Goal: Find specific page/section: Find specific page/section

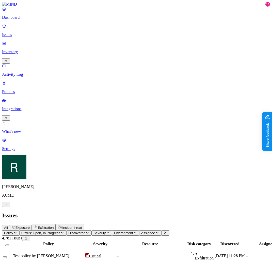
click at [54, 226] on span "Exfiltration" at bounding box center [46, 228] width 16 height 4
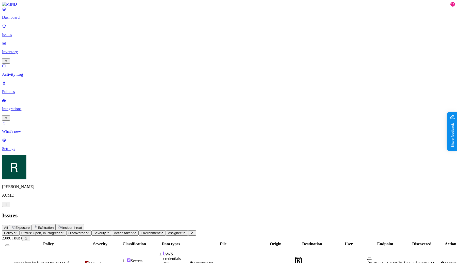
click at [272, 212] on div "Issues" at bounding box center [228, 215] width 453 height 7
click at [32, 225] on button "Exposure" at bounding box center [21, 228] width 22 height 6
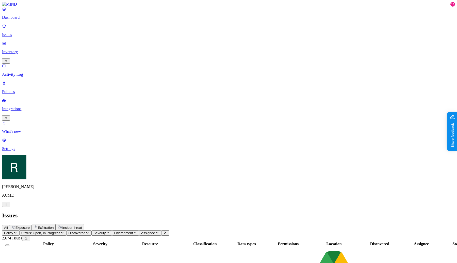
click at [84, 224] on button "Insider threat" at bounding box center [70, 227] width 28 height 6
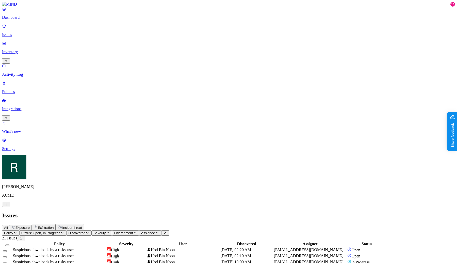
click at [8, 226] on span "All" at bounding box center [6, 228] width 4 height 4
